Goal: Task Accomplishment & Management: Manage account settings

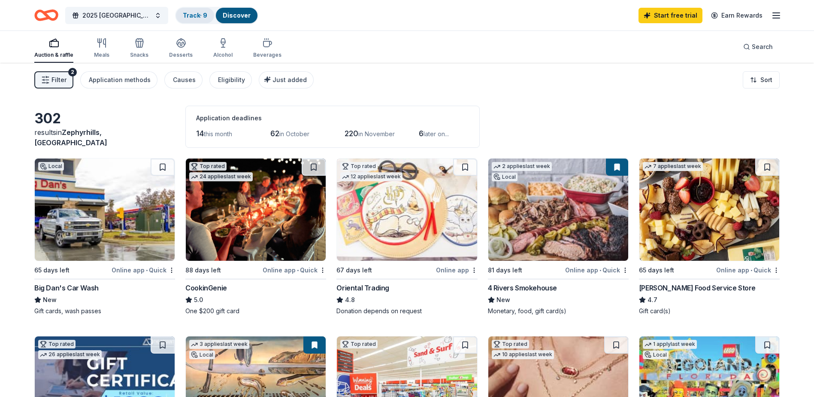
click at [191, 18] on link "Track · 9" at bounding box center [195, 15] width 24 height 7
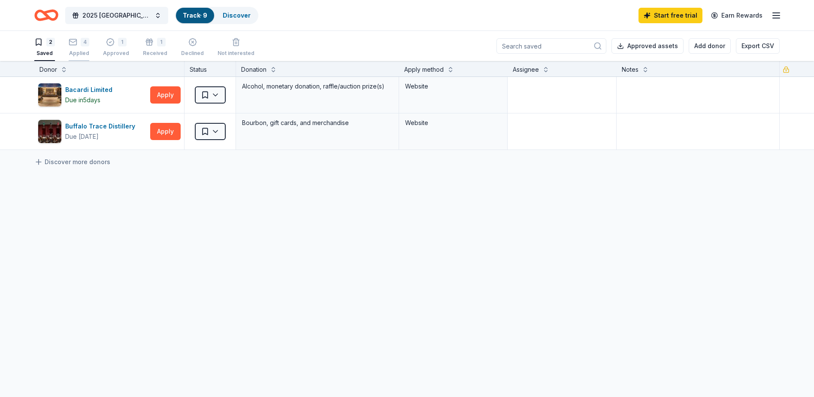
click at [81, 46] on div "4 Applied" at bounding box center [79, 47] width 21 height 19
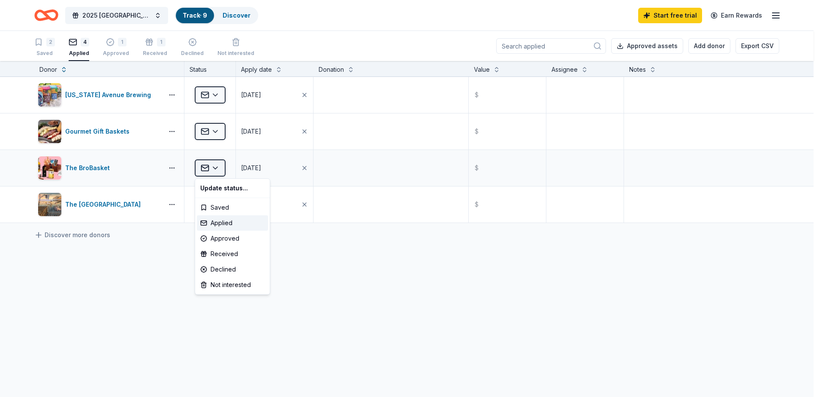
click at [215, 169] on html "2025 [GEOGRAPHIC_DATA] Marching Band Benefit Golf Tournament Track · 9 Discover…" at bounding box center [410, 198] width 820 height 397
click at [230, 267] on div "Declined" at bounding box center [232, 268] width 71 height 15
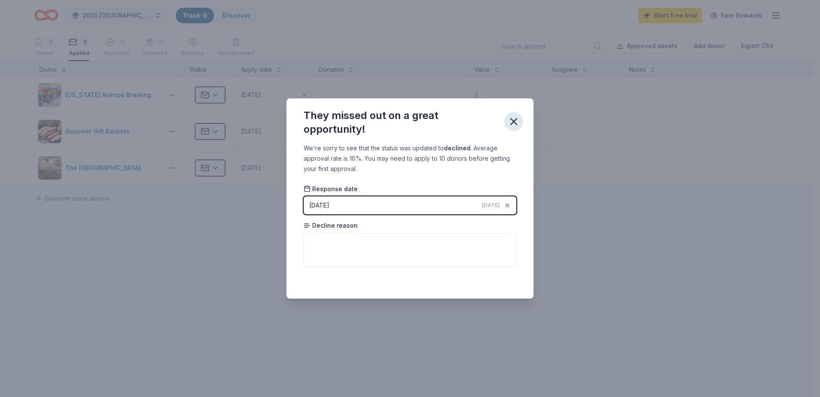
click at [516, 119] on icon "button" at bounding box center [514, 121] width 6 height 6
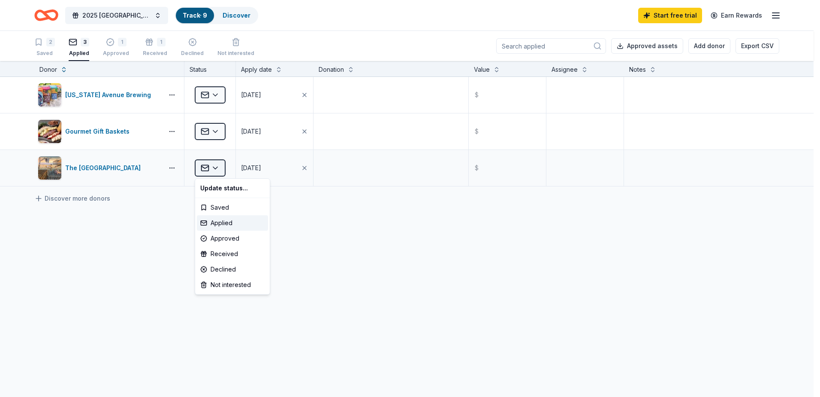
click at [216, 167] on html "2025 [GEOGRAPHIC_DATA] Marching Band Benefit Golf Tournament Track · 9 Discover…" at bounding box center [410, 198] width 820 height 397
click at [233, 266] on div "Declined" at bounding box center [232, 268] width 71 height 15
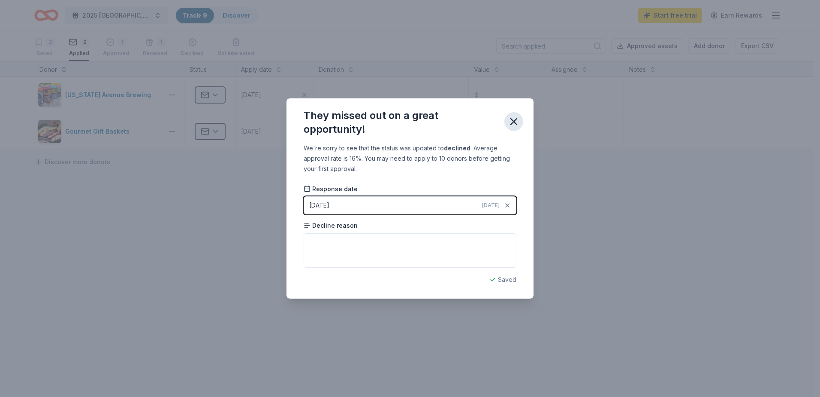
click at [512, 122] on icon "button" at bounding box center [514, 121] width 12 height 12
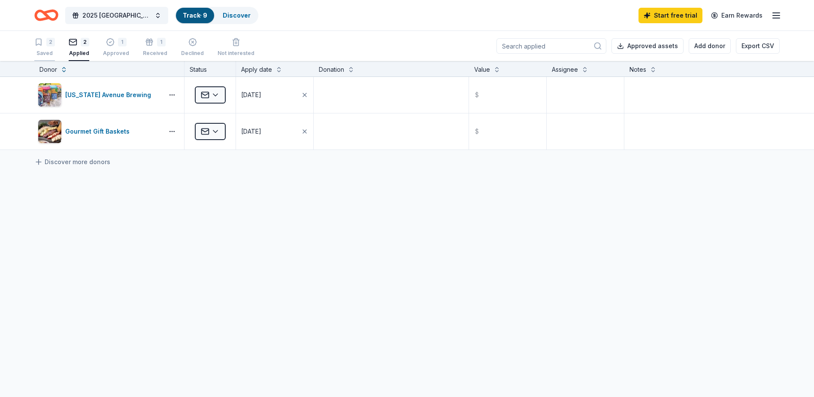
click at [52, 44] on div "2" at bounding box center [50, 42] width 9 height 9
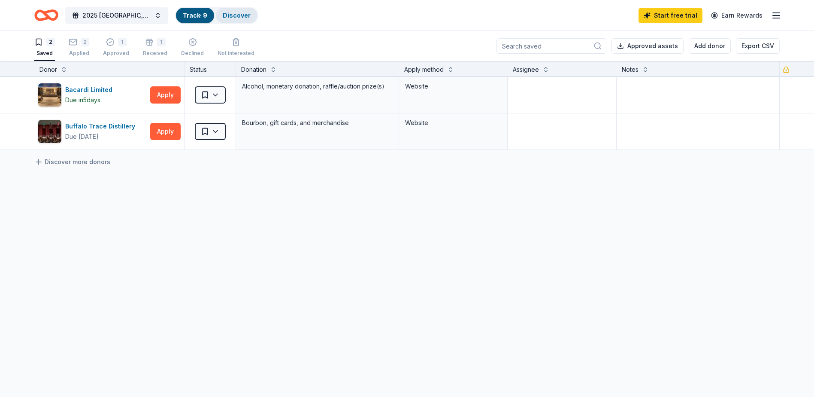
click at [237, 18] on link "Discover" at bounding box center [237, 15] width 28 height 7
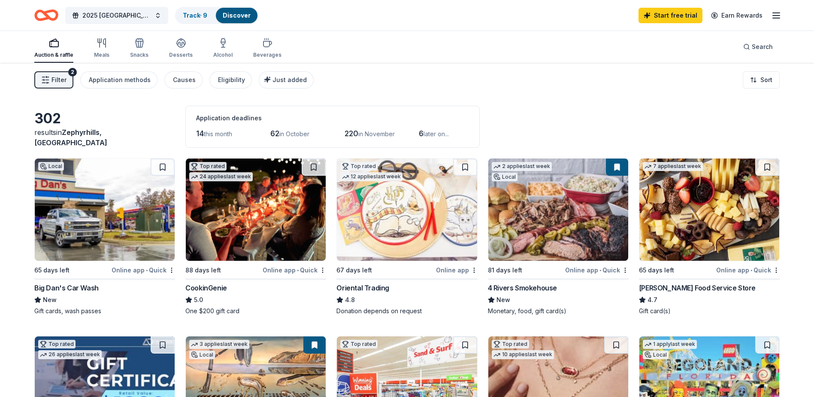
click at [399, 22] on div "2025 [GEOGRAPHIC_DATA] Marching Band Benefit Golf Tournament Track · 9 Discover…" at bounding box center [406, 15] width 745 height 20
